Goal: Information Seeking & Learning: Learn about a topic

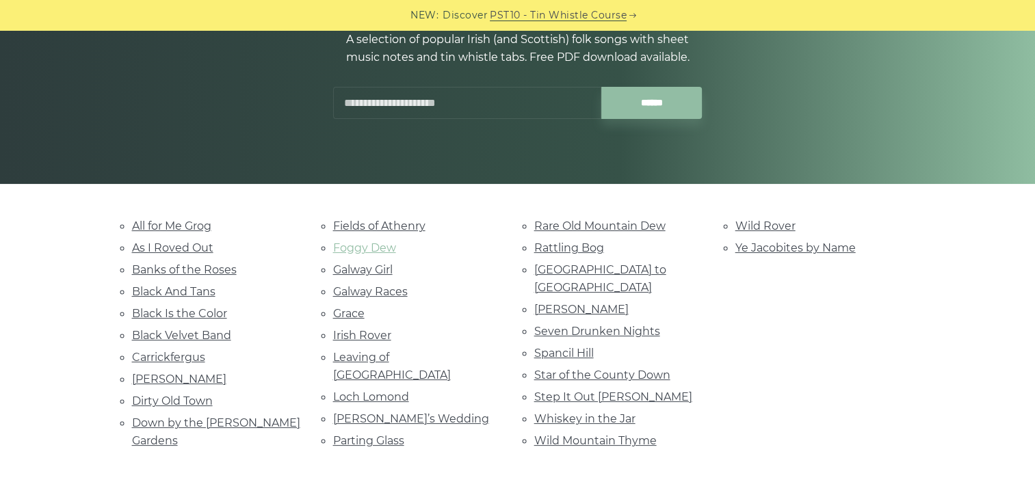
click at [371, 252] on link "Foggy Dew" at bounding box center [364, 247] width 63 height 13
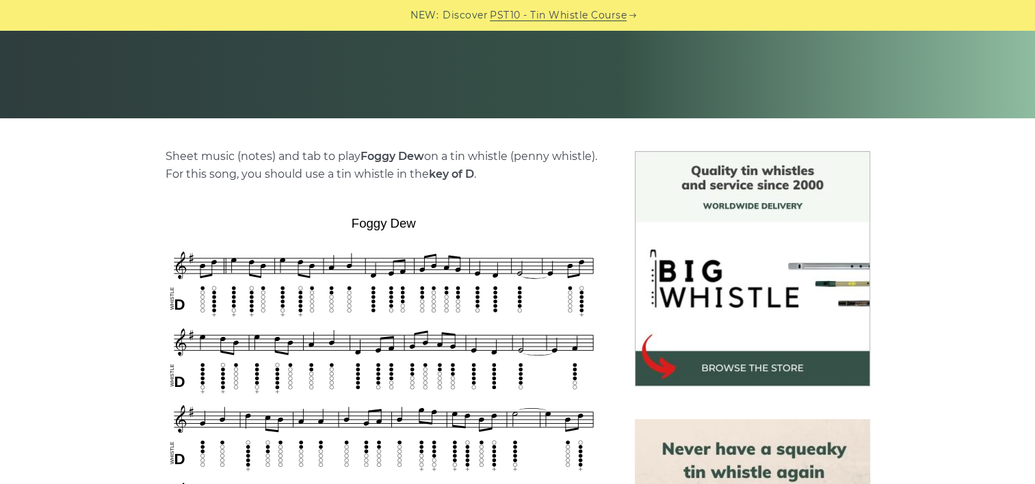
scroll to position [242, 0]
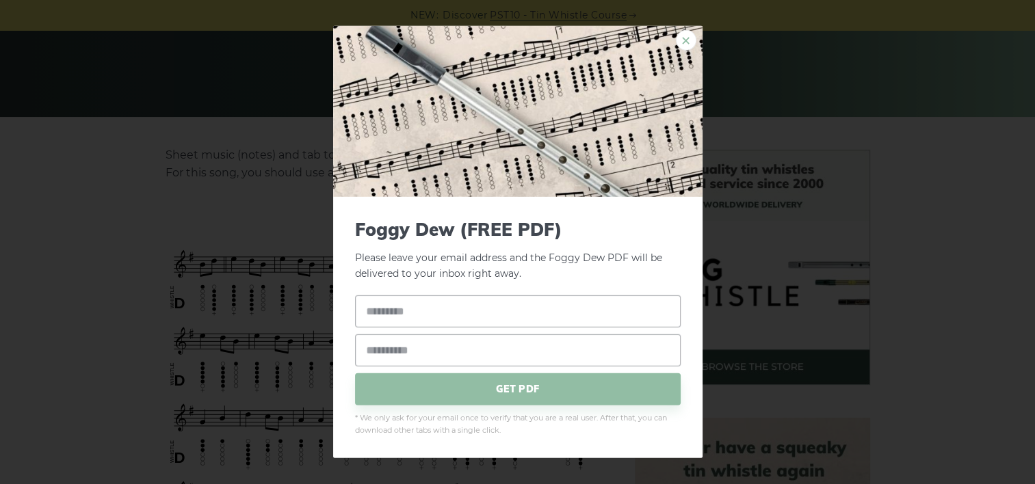
click at [684, 40] on link "×" at bounding box center [686, 40] width 21 height 21
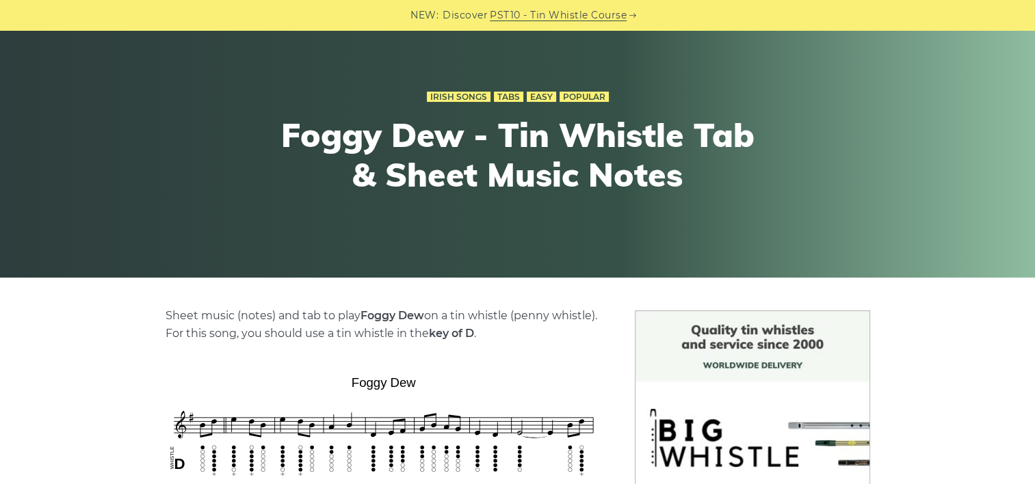
scroll to position [71, 0]
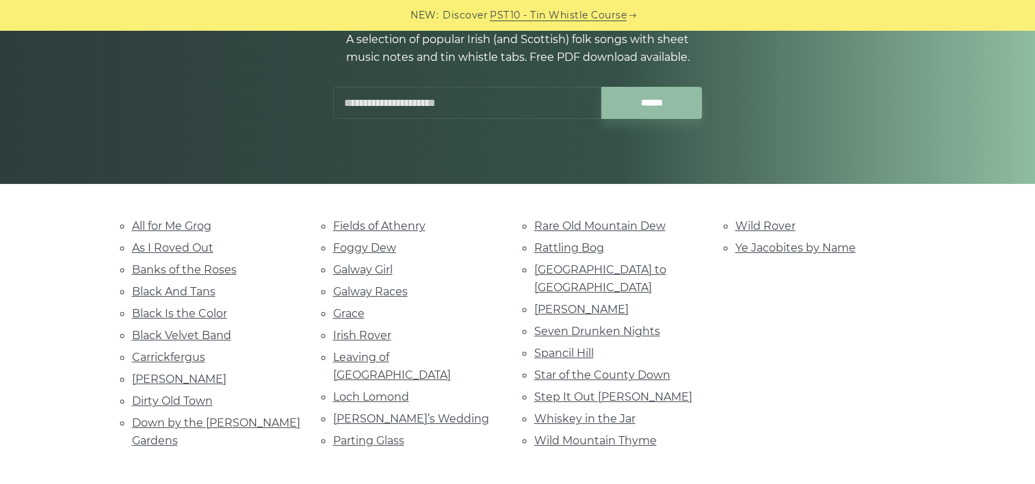
click at [148, 364] on ul "All for Me Grog As I Roved Out Banks of the Roses Black And Tans Black Is the C…" at bounding box center [216, 333] width 168 height 233
click at [183, 353] on link "Carrickfergus" at bounding box center [168, 357] width 73 height 13
click at [161, 373] on link "Danny Boy" at bounding box center [179, 379] width 94 height 13
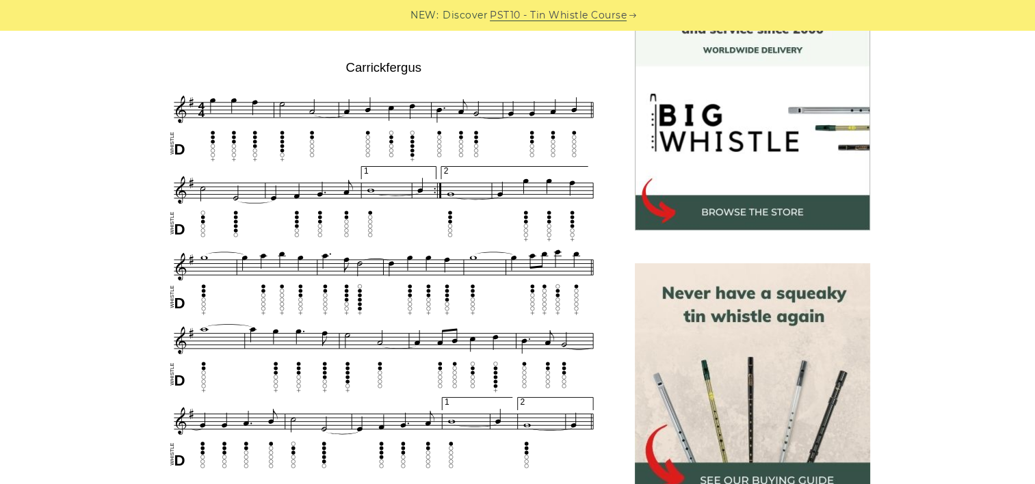
scroll to position [408, 0]
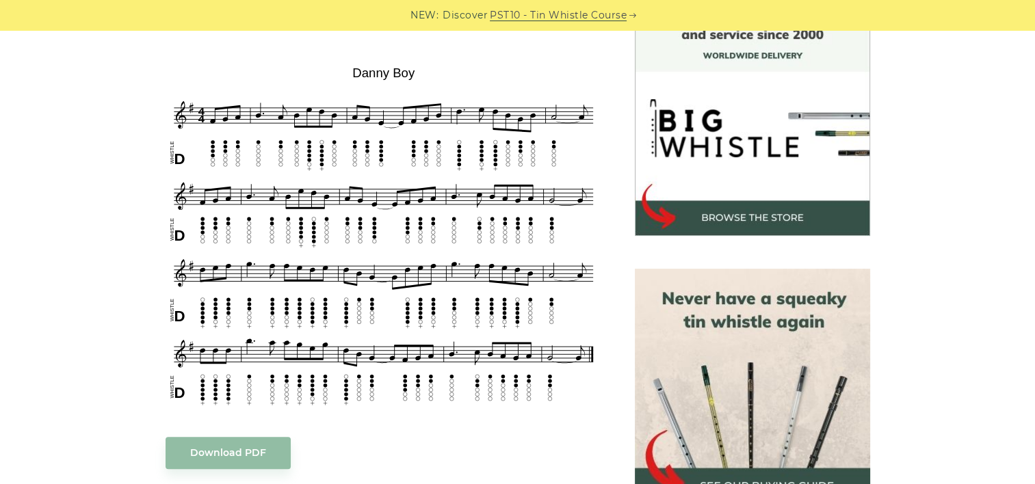
scroll to position [413, 0]
